Goal: Find specific fact: Find specific fact

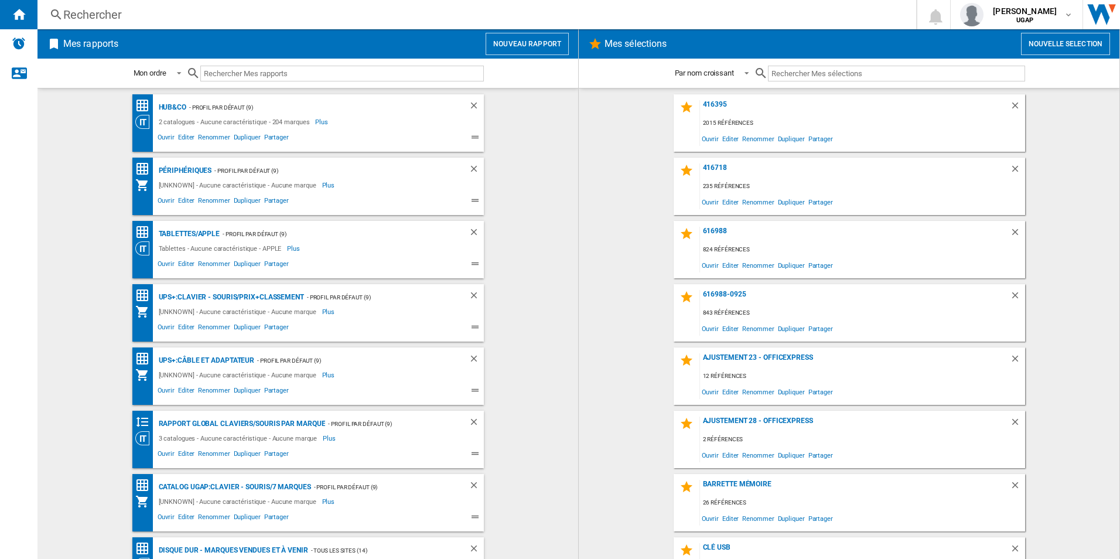
click at [181, 16] on div "Rechercher" at bounding box center [474, 14] width 822 height 16
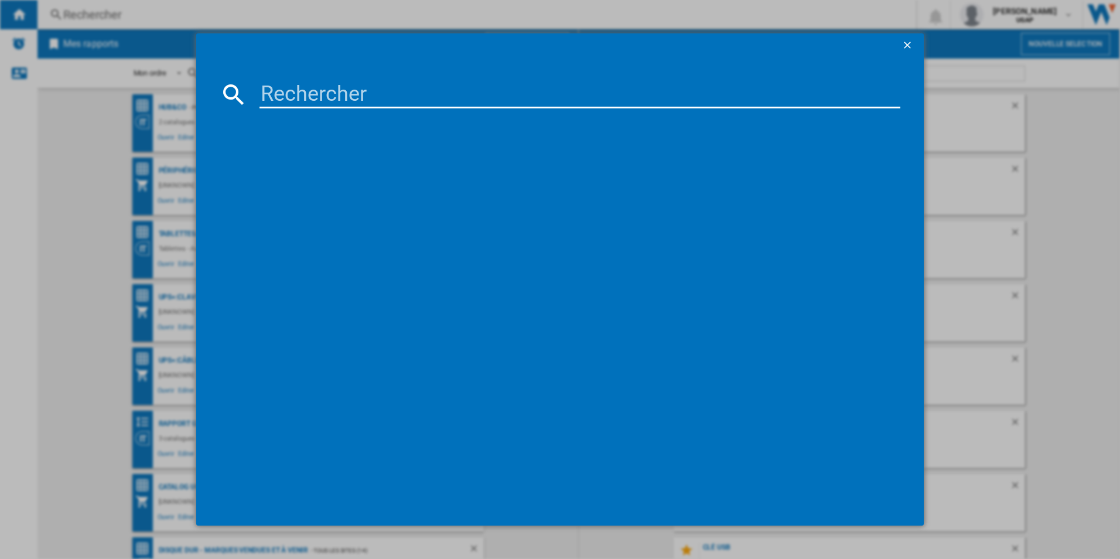
click at [333, 87] on input at bounding box center [579, 94] width 641 height 28
paste input "920-011803"
drag, startPoint x: 398, startPoint y: 97, endPoint x: 220, endPoint y: 70, distance: 179.6
click at [220, 70] on md-dialog-content "920-011803 références (0) Aucun résultat" at bounding box center [560, 291] width 728 height 469
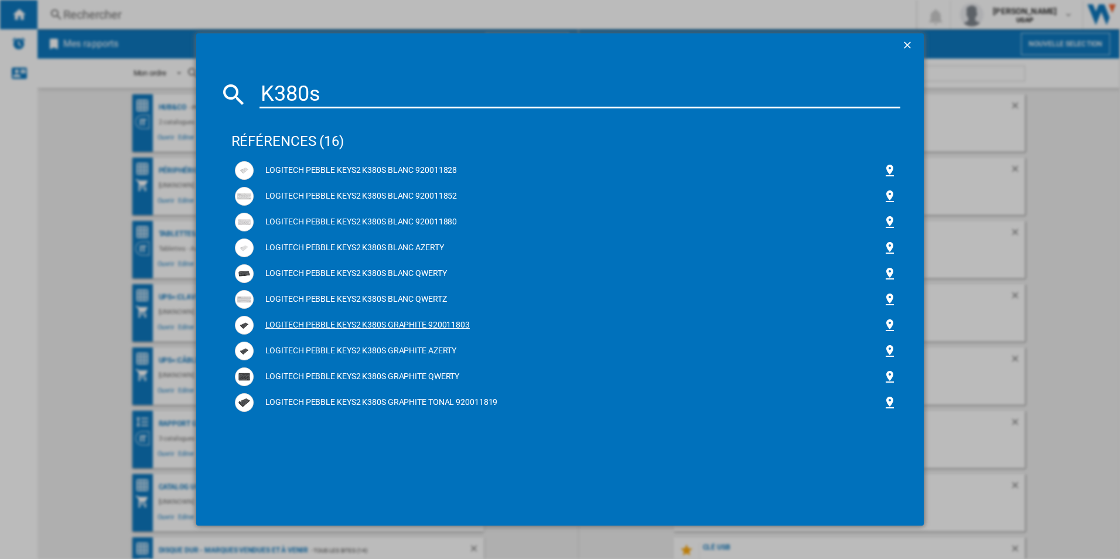
type input "K380s"
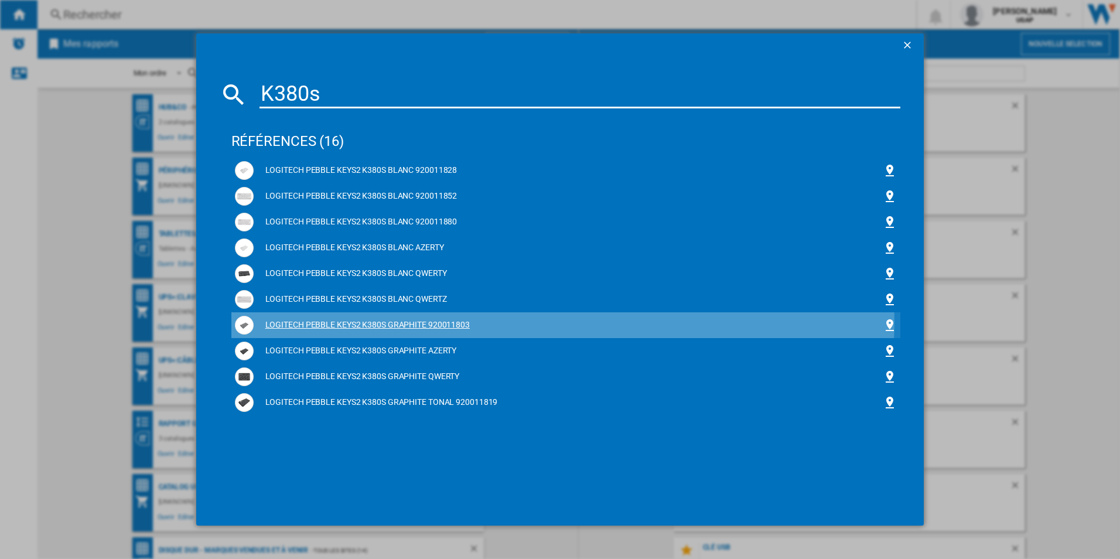
click at [454, 321] on div "LOGITECH PEBBLE KEYS2 K380S GRAPHITE 920011803" at bounding box center [569, 325] width 630 height 12
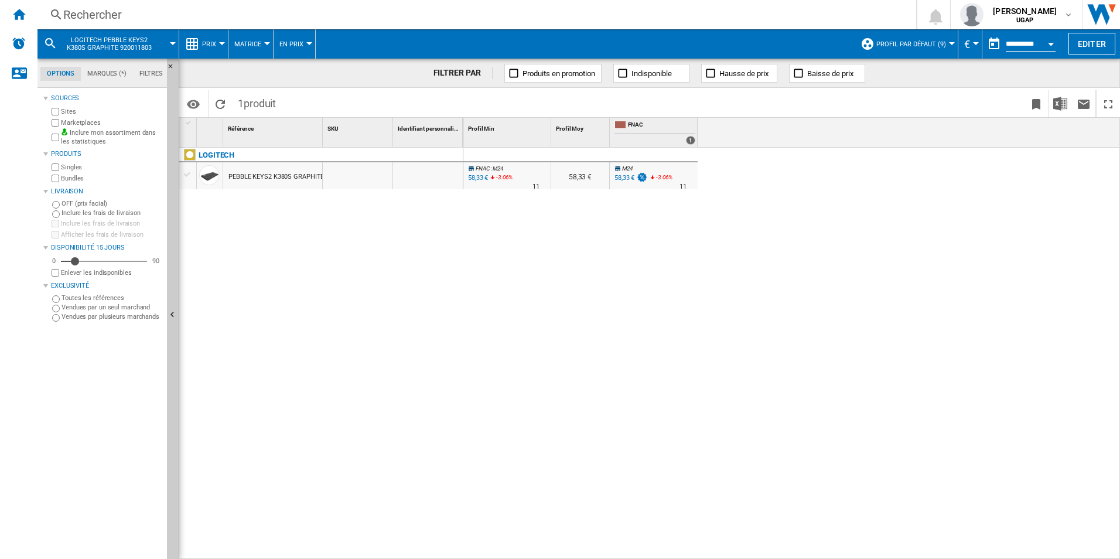
click at [905, 39] on button "Profil par défaut (9)" at bounding box center [914, 43] width 76 height 29
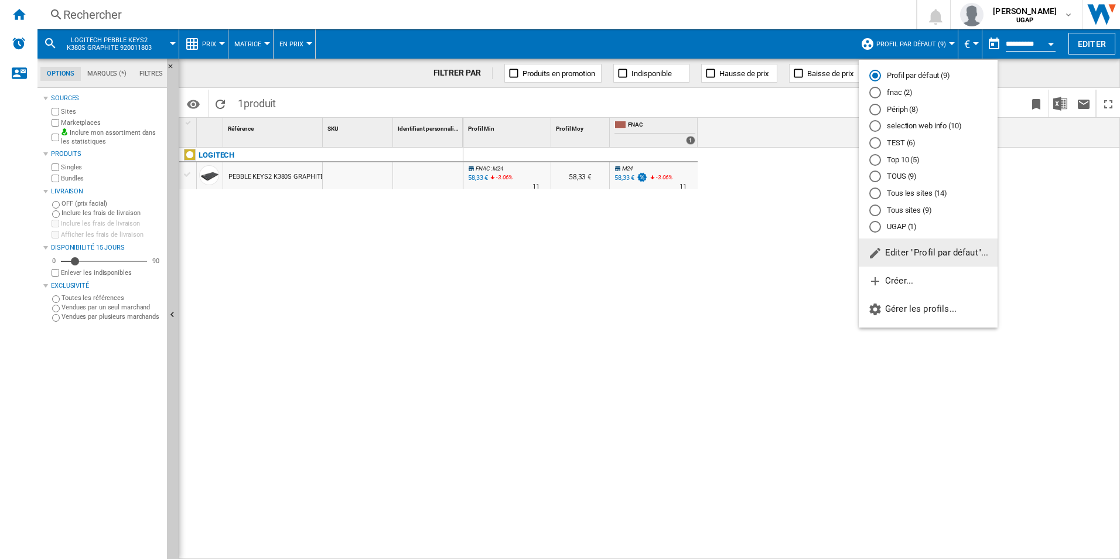
click at [928, 186] on md-radio-group "Profil par défaut (9) fnac (2) Périph (8) selection web info (10) TEST (6) Top …" at bounding box center [928, 151] width 139 height 162
click at [926, 190] on md-radio-button "Tous les sites (14)" at bounding box center [928, 193] width 118 height 11
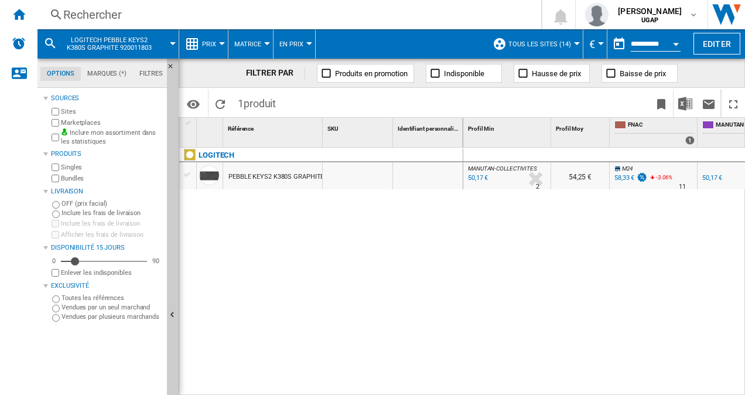
drag, startPoint x: 300, startPoint y: 209, endPoint x: 300, endPoint y: 217, distance: 7.6
click at [300, 209] on div "LOGITECH PEBBLE KEYS2 K380S GRAPHITE 920011803" at bounding box center [321, 269] width 284 height 242
